Goal: Transaction & Acquisition: Obtain resource

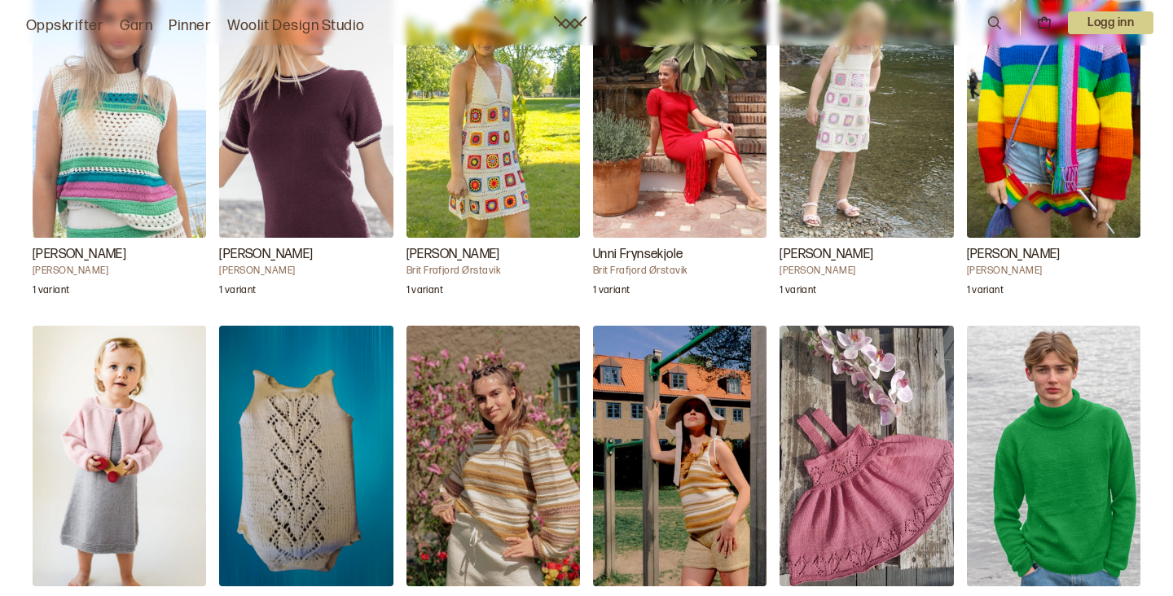
scroll to position [3131, 0]
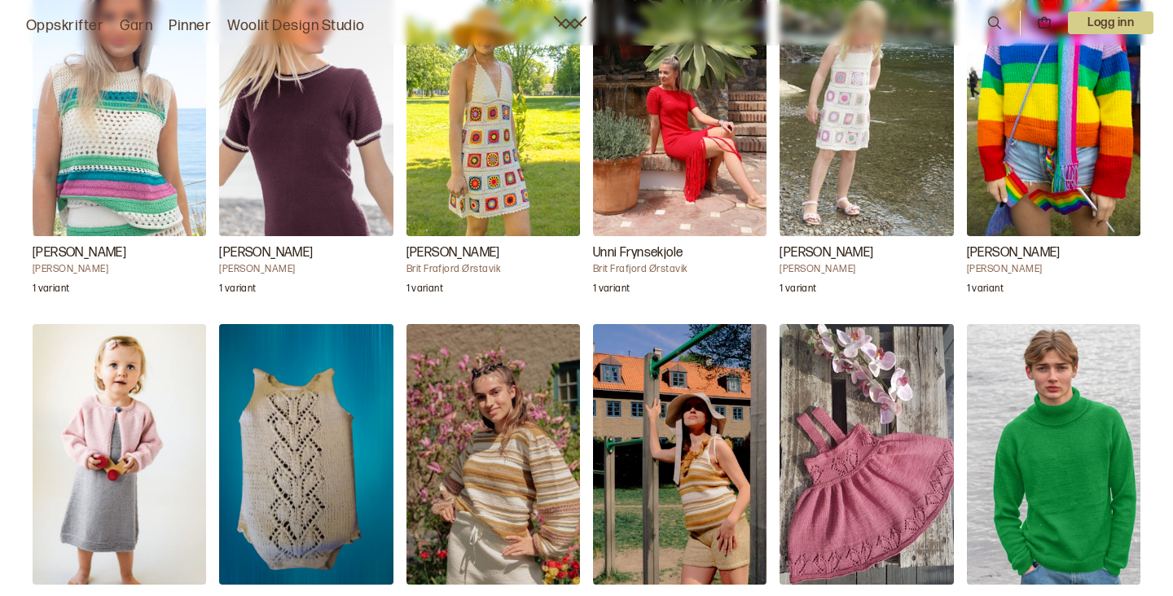
click at [1063, 435] on img "Denton Pologenser" at bounding box center [1053, 454] width 173 height 261
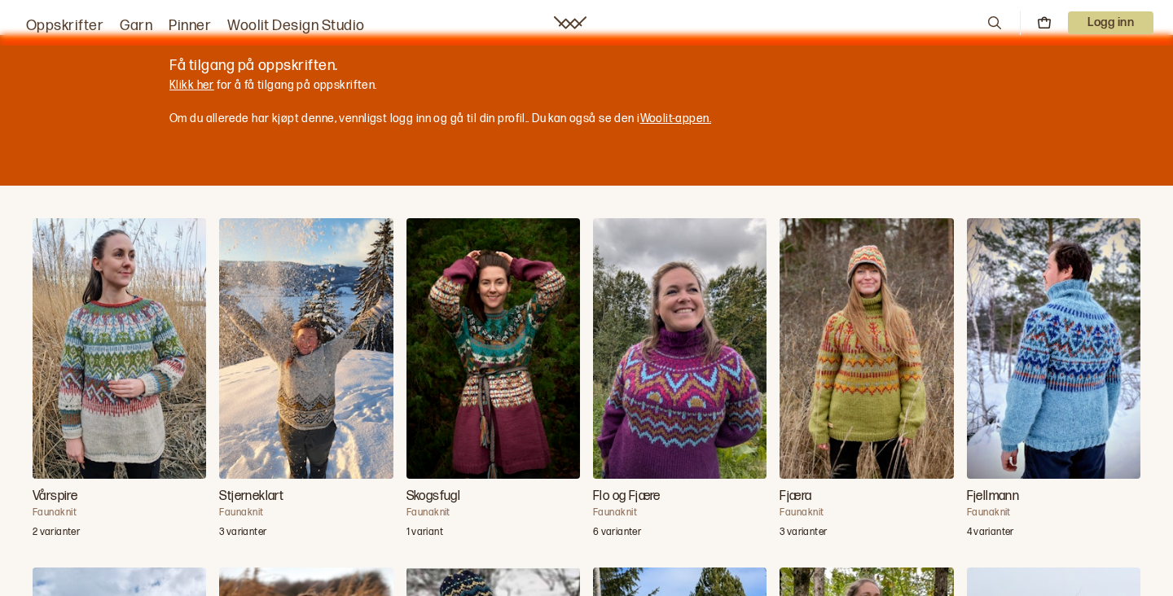
scroll to position [808, 0]
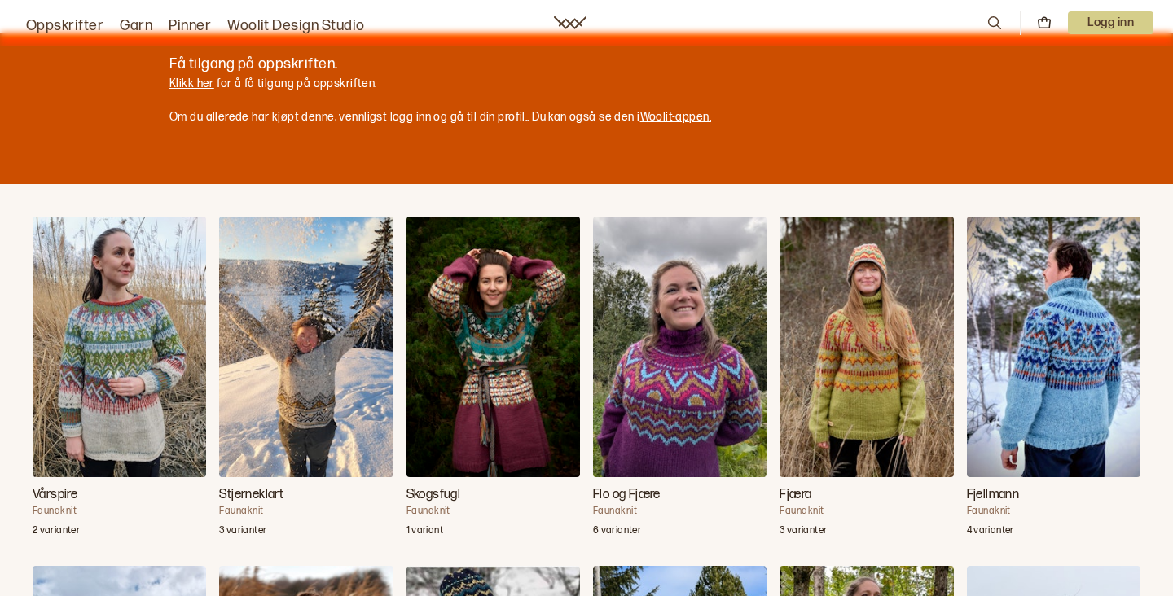
click at [193, 80] on link "Klikk her" at bounding box center [191, 84] width 45 height 14
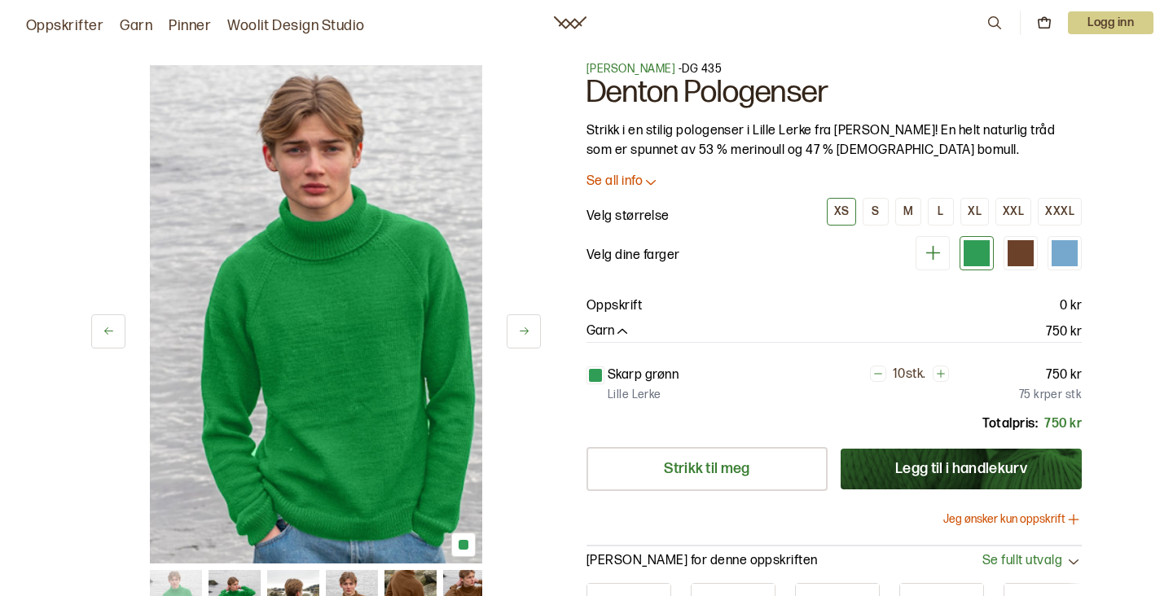
scroll to position [13, 0]
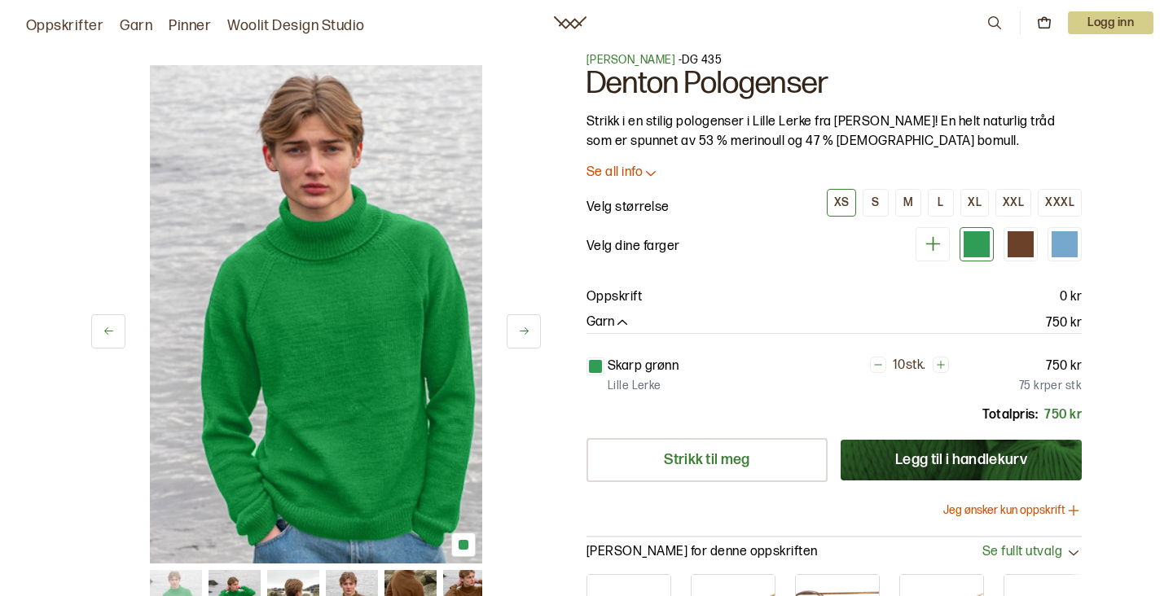
click at [59, 23] on link "Oppskrifter" at bounding box center [64, 26] width 77 height 23
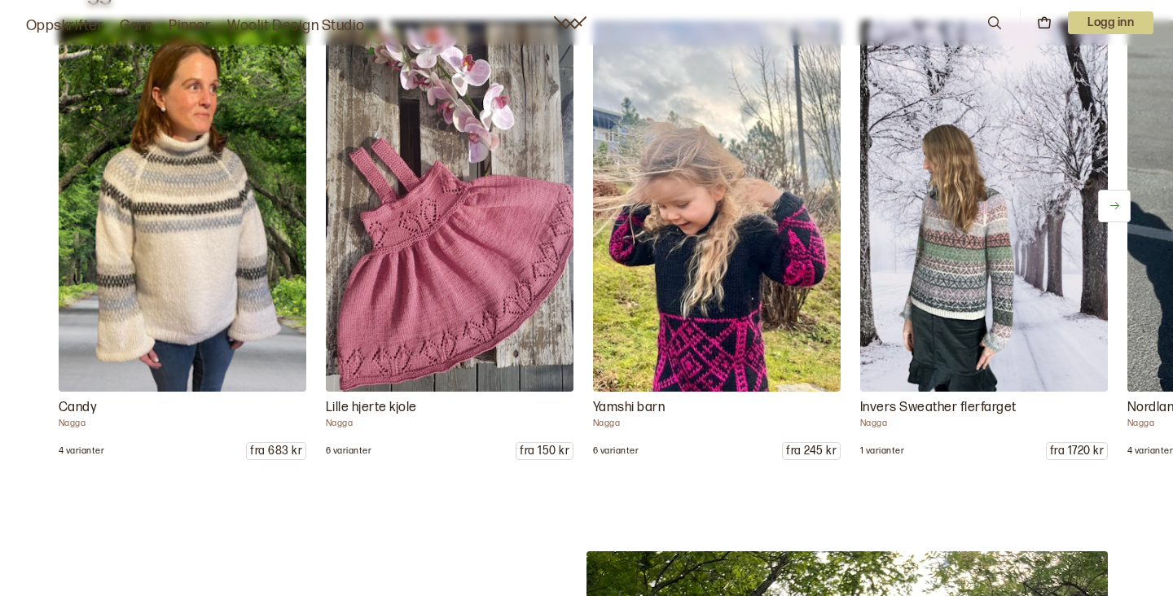
scroll to position [10310, 0]
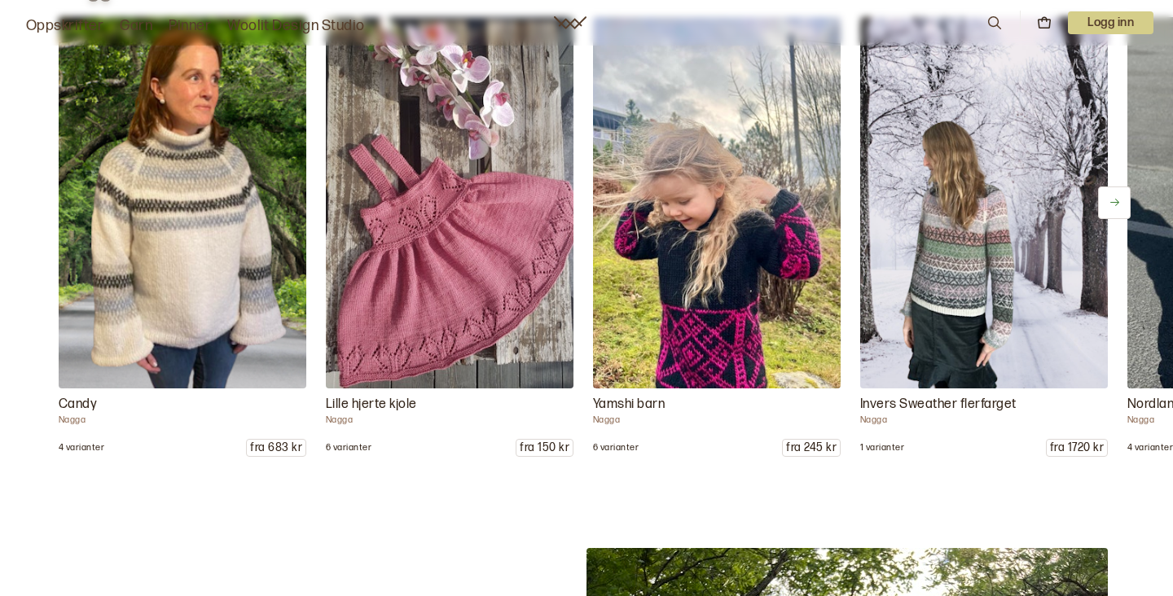
click at [201, 229] on img at bounding box center [182, 202] width 260 height 390
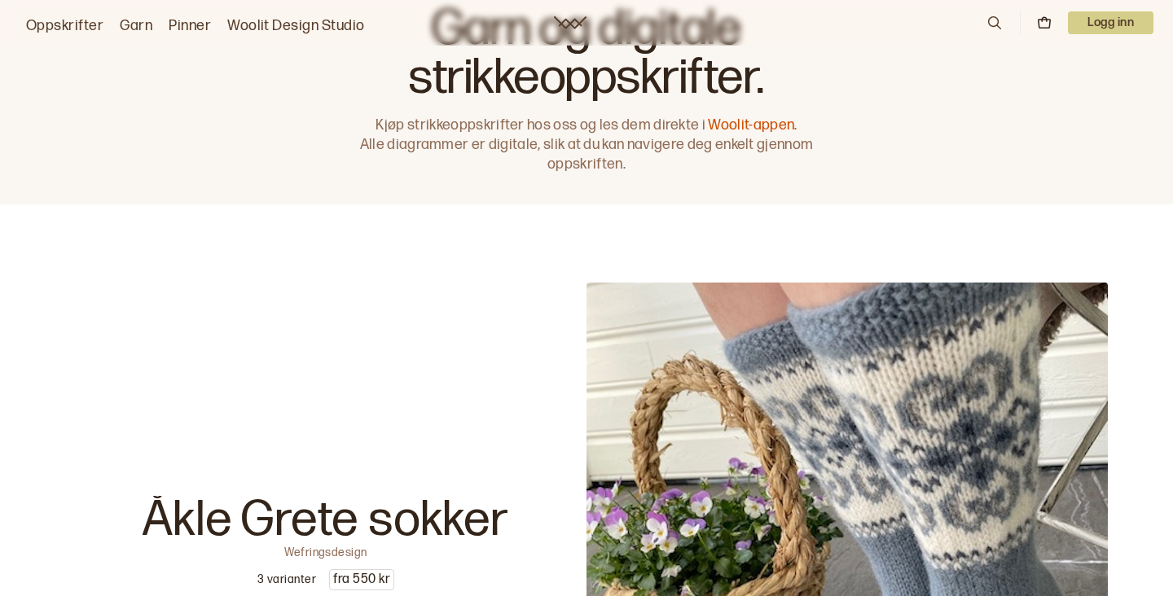
scroll to position [16, 0]
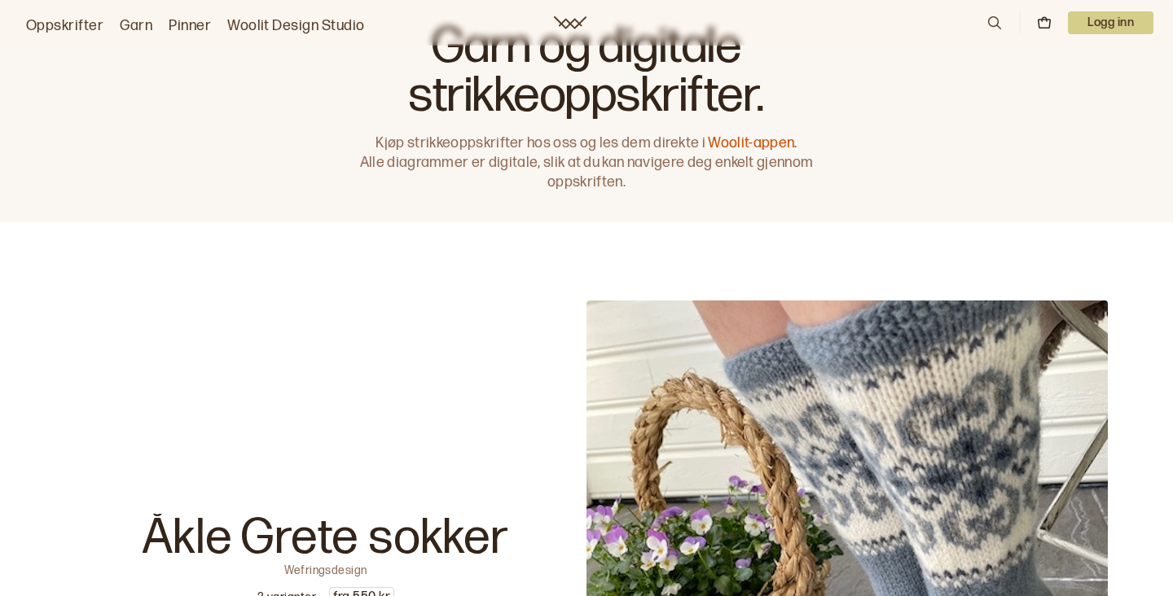
scroll to position [13, 0]
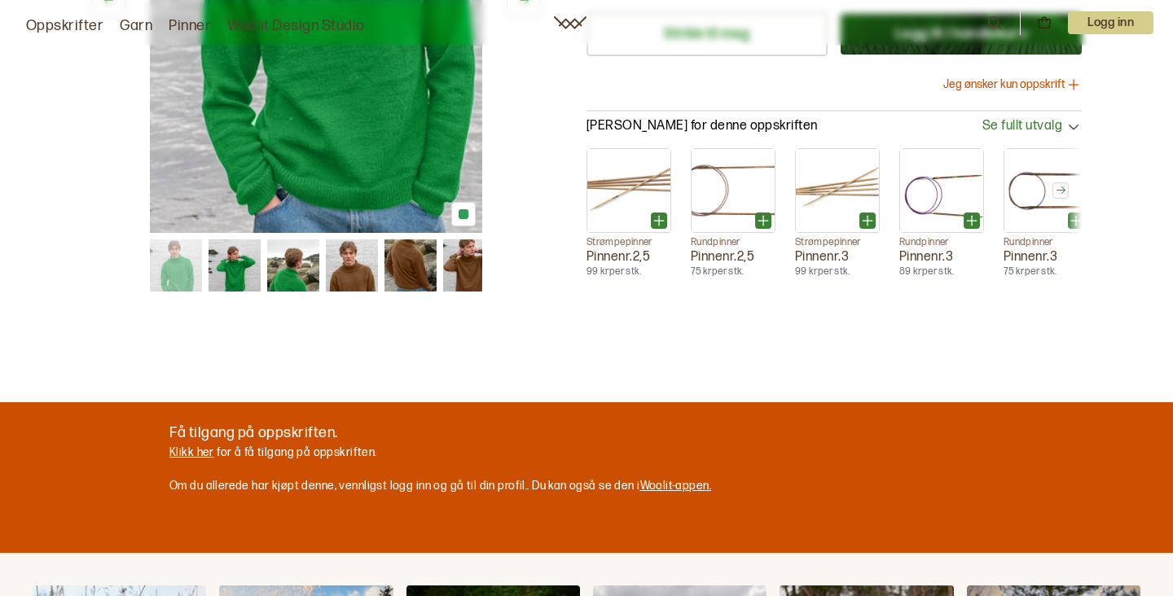
scroll to position [440, 0]
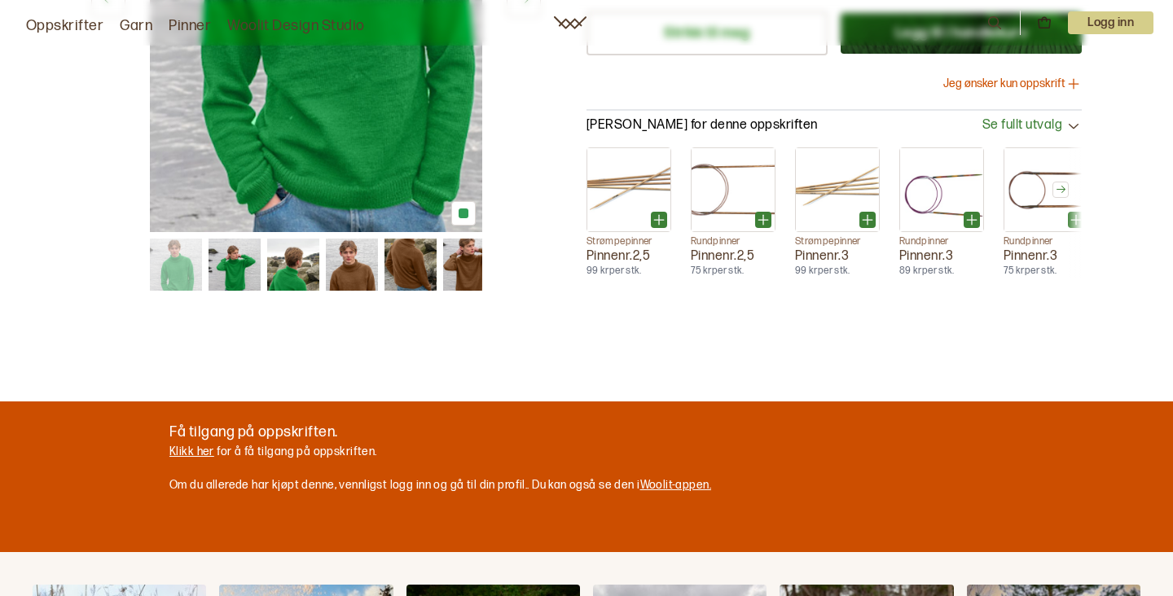
click at [193, 450] on link "Klikk her" at bounding box center [191, 452] width 45 height 14
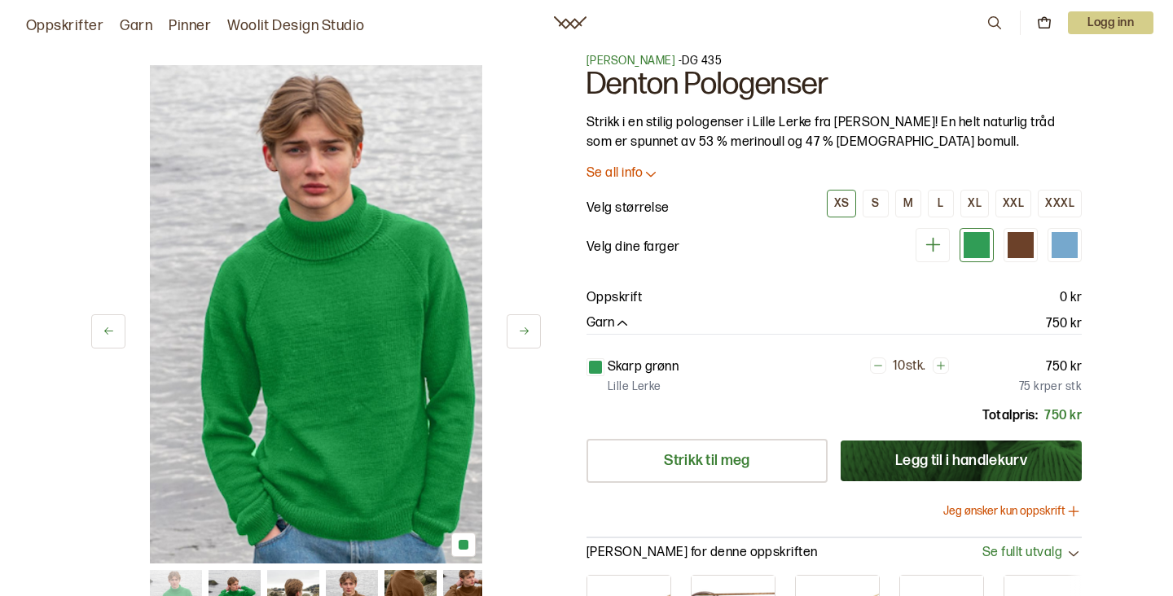
scroll to position [20, 0]
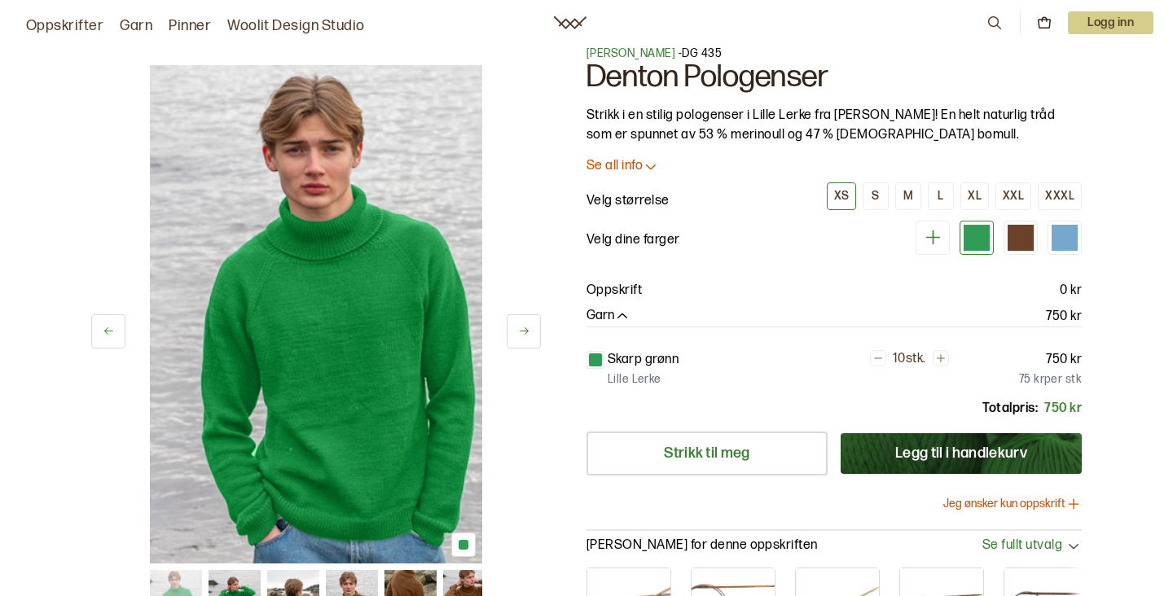
click at [1058, 499] on button "Jeg ønsker kun oppskrift" at bounding box center [1012, 504] width 138 height 16
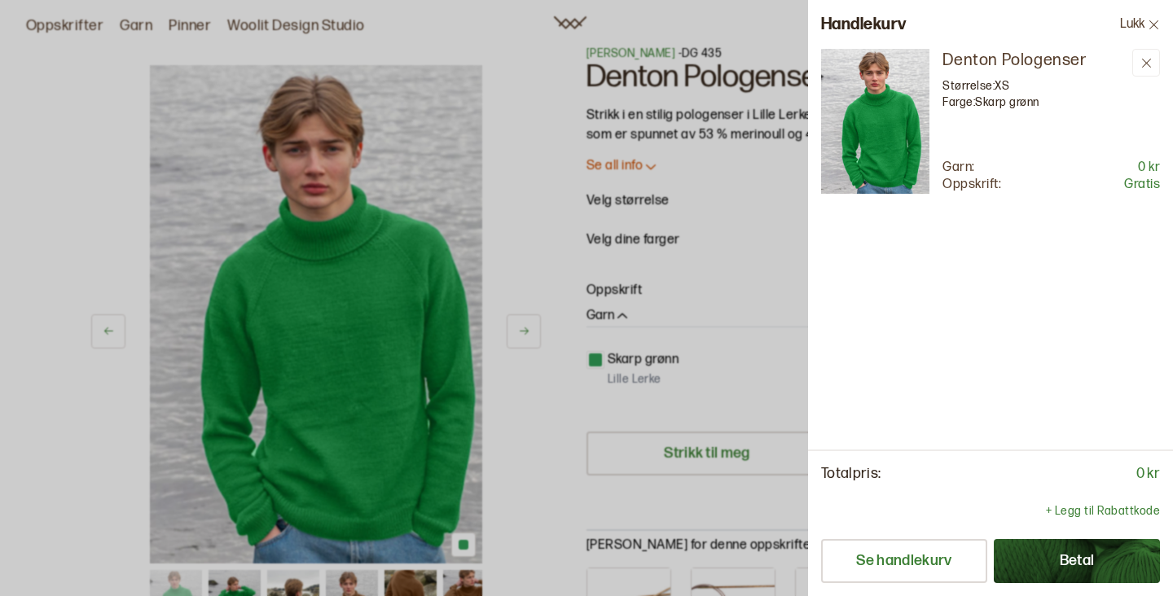
click at [1064, 559] on button "Betal" at bounding box center [1077, 561] width 166 height 44
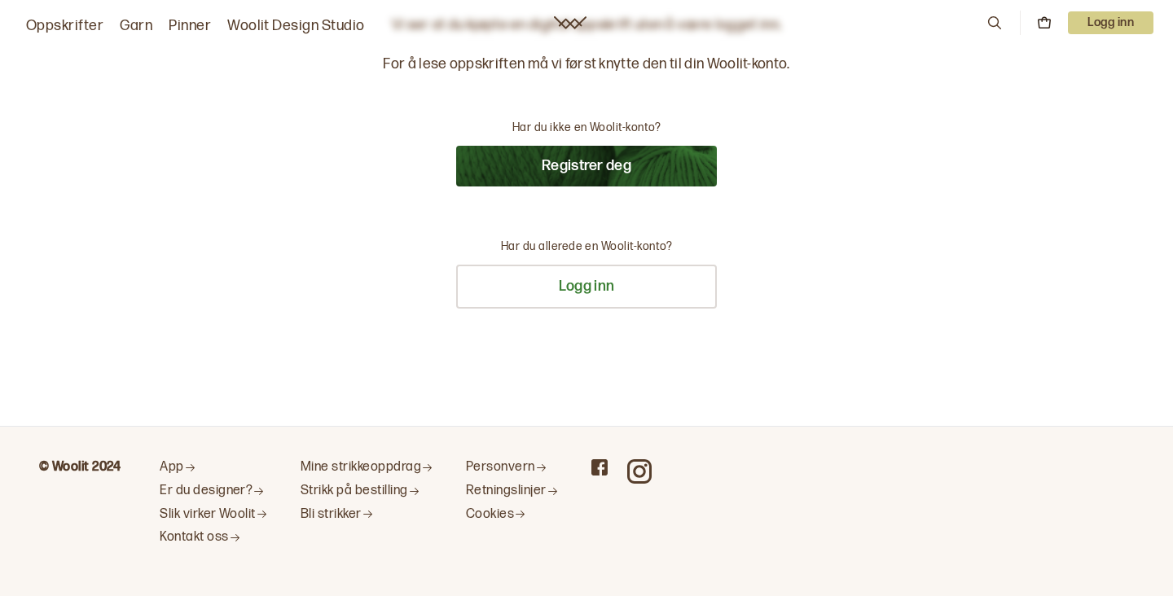
scroll to position [-5, 0]
